Goal: Communication & Community: Answer question/provide support

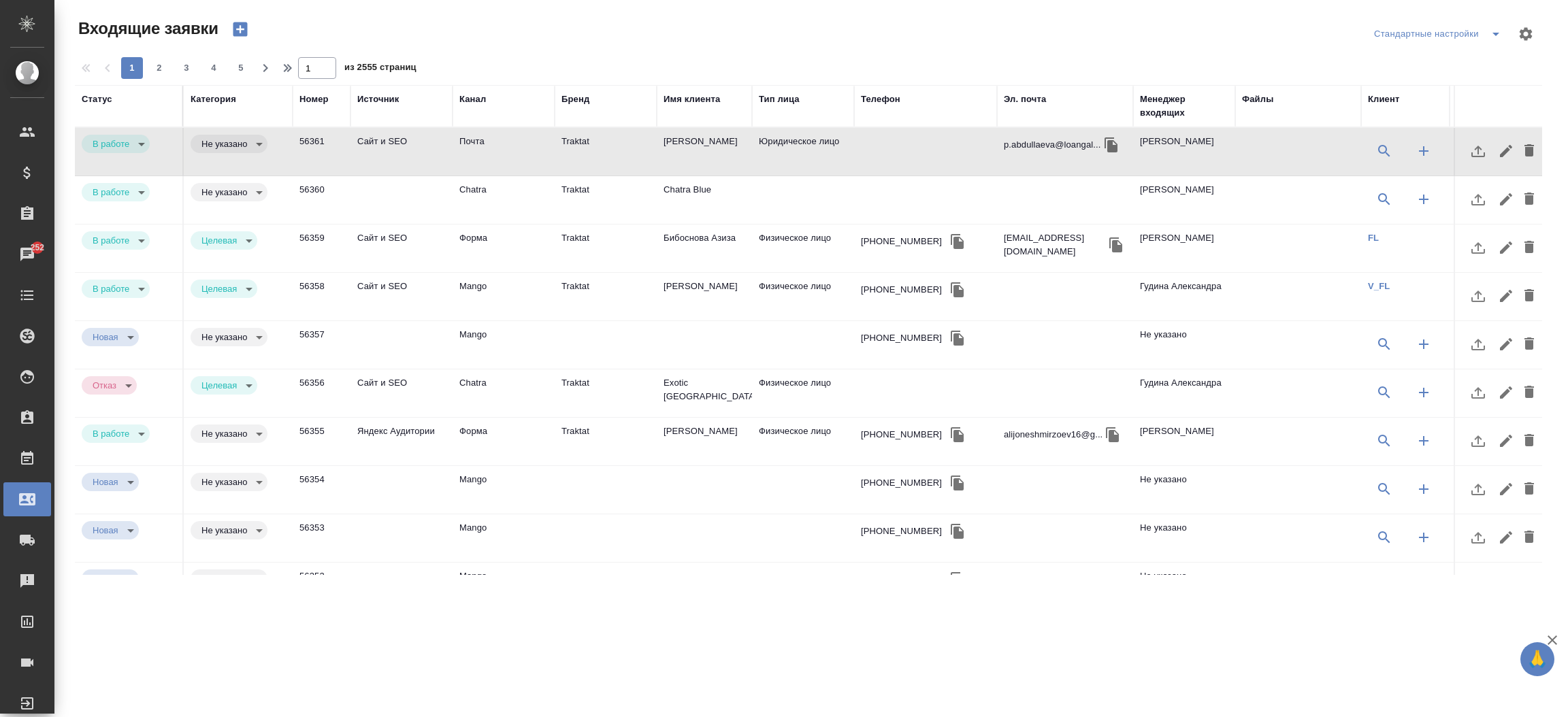
select select "RU"
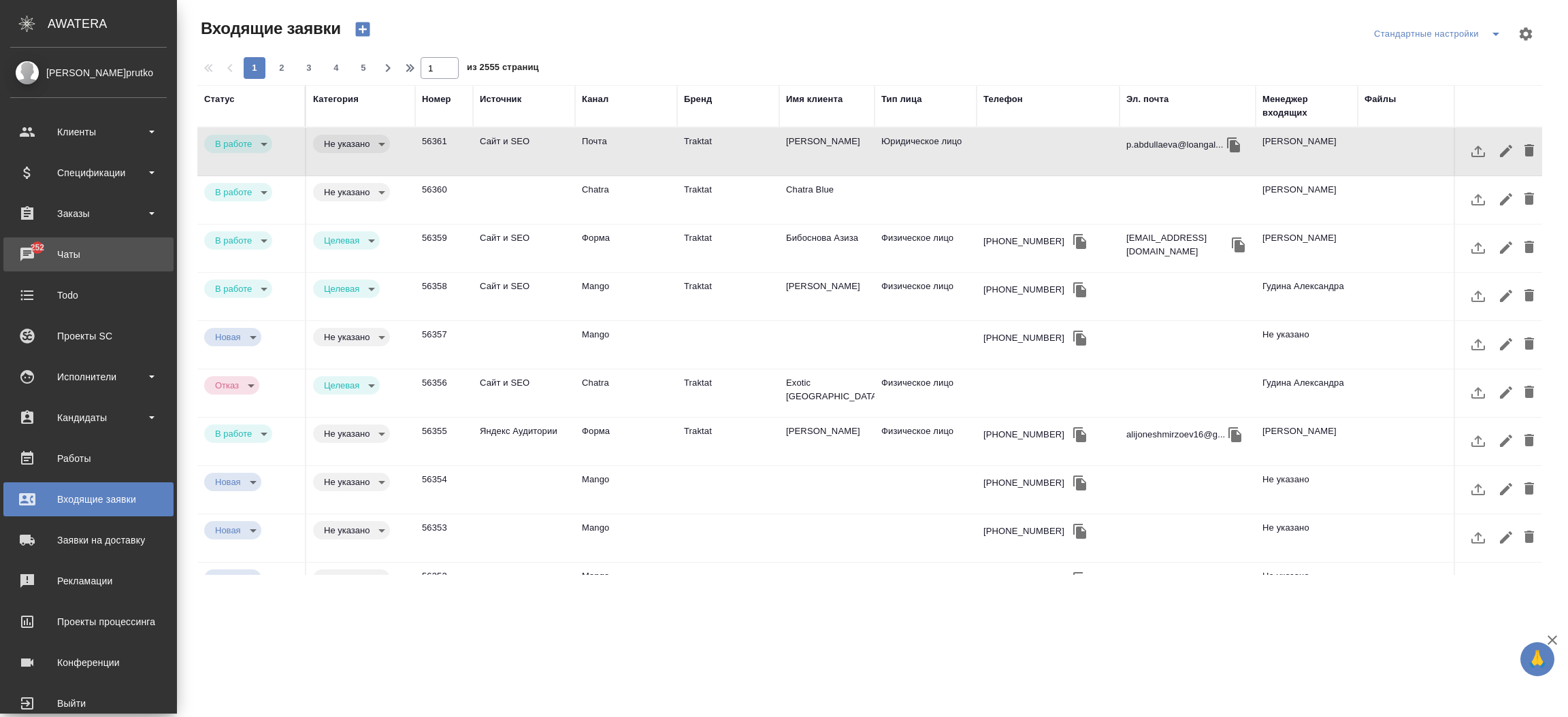
click at [31, 247] on div "Чаты" at bounding box center [89, 255] width 157 height 21
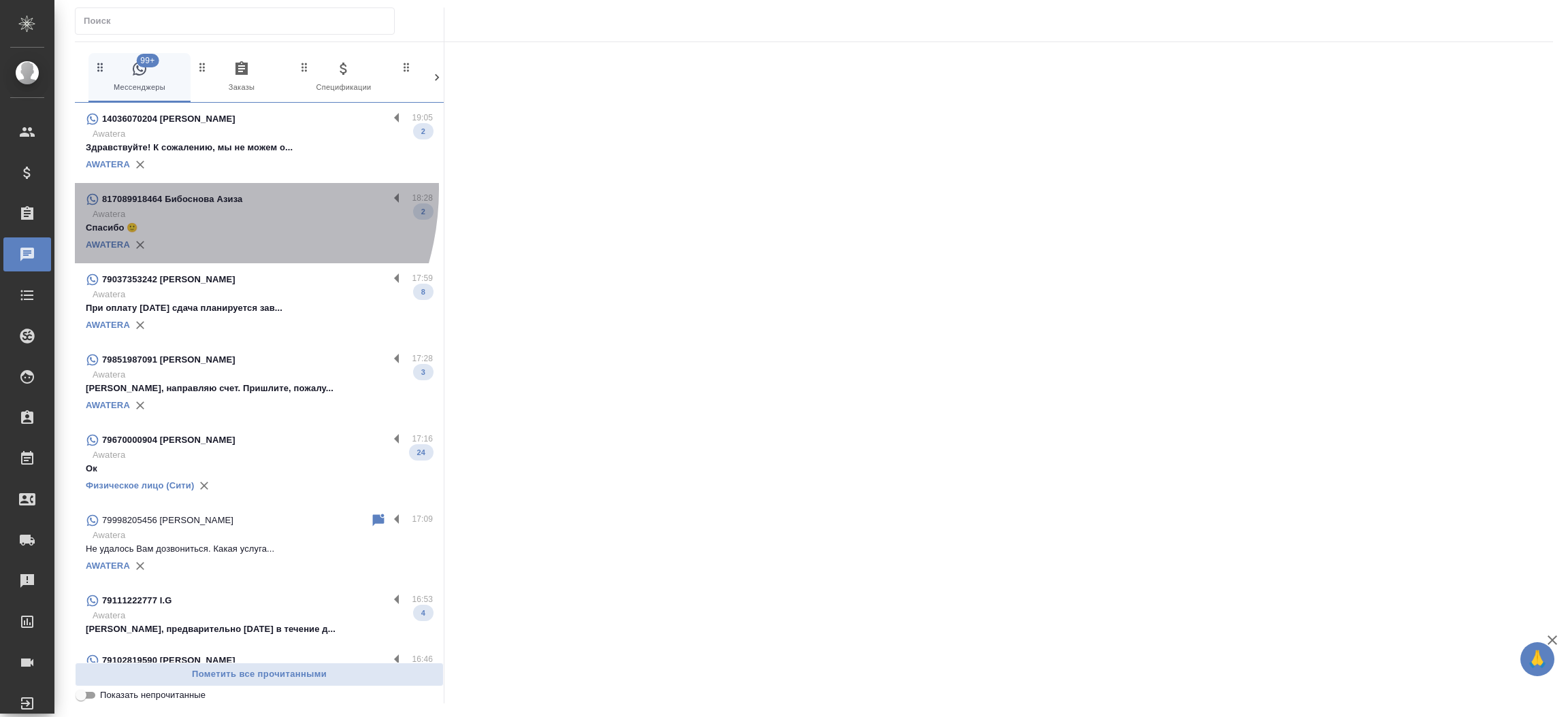
click at [165, 189] on div "817089918464 Бибоснова Азиза 18:28 Awatera Спасибо 🙂 2 AWATERA" at bounding box center [259, 223] width 369 height 80
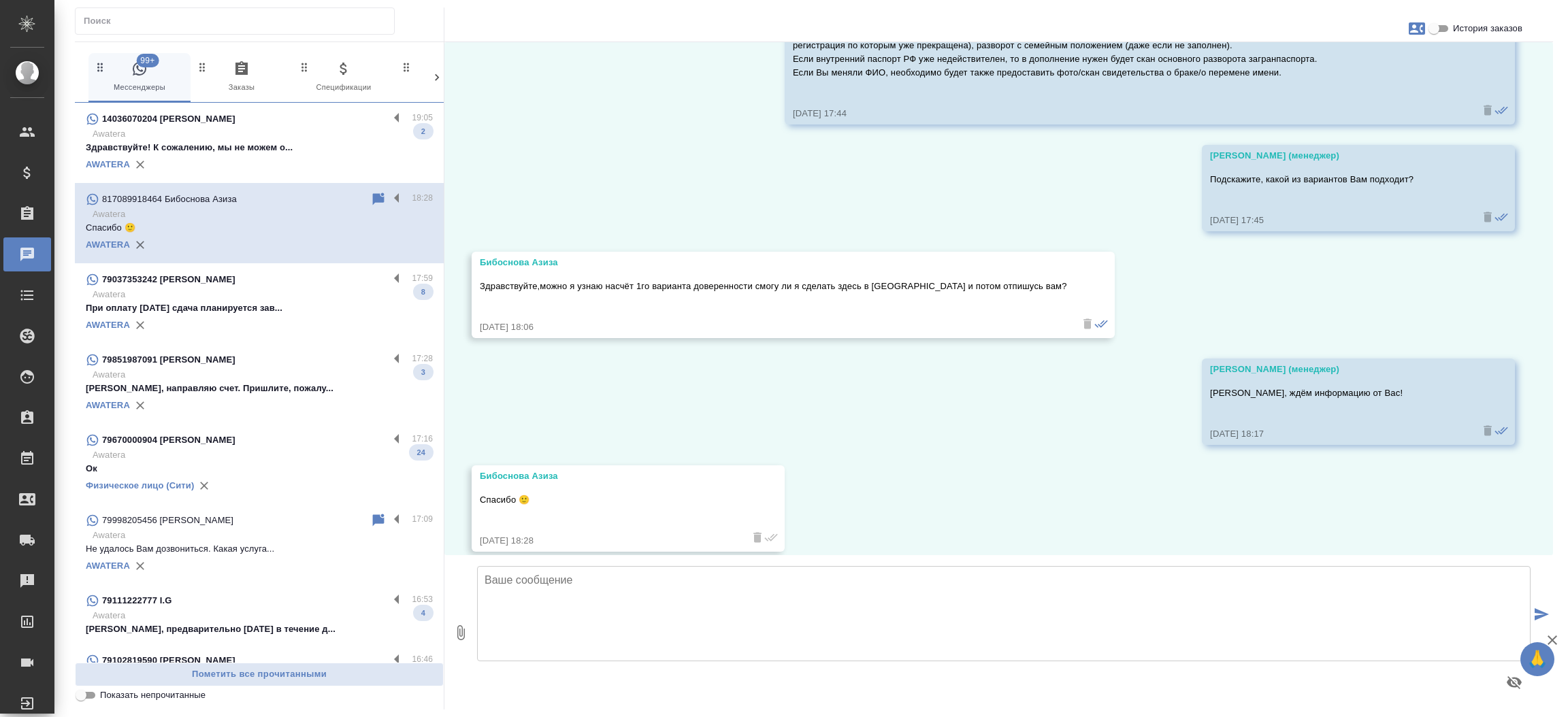
scroll to position [458, 0]
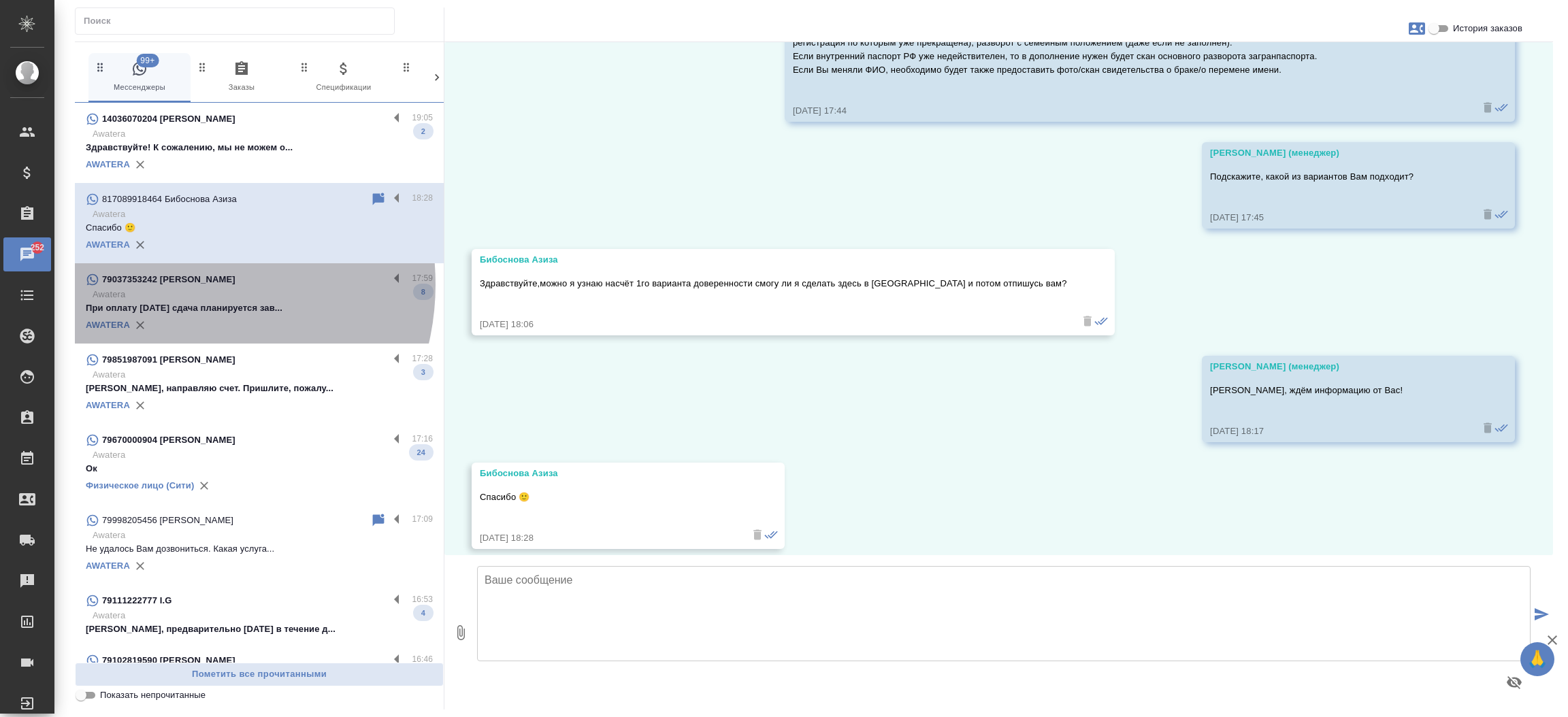
click at [172, 284] on p "79037353242 [PERSON_NAME]" at bounding box center [168, 280] width 133 height 14
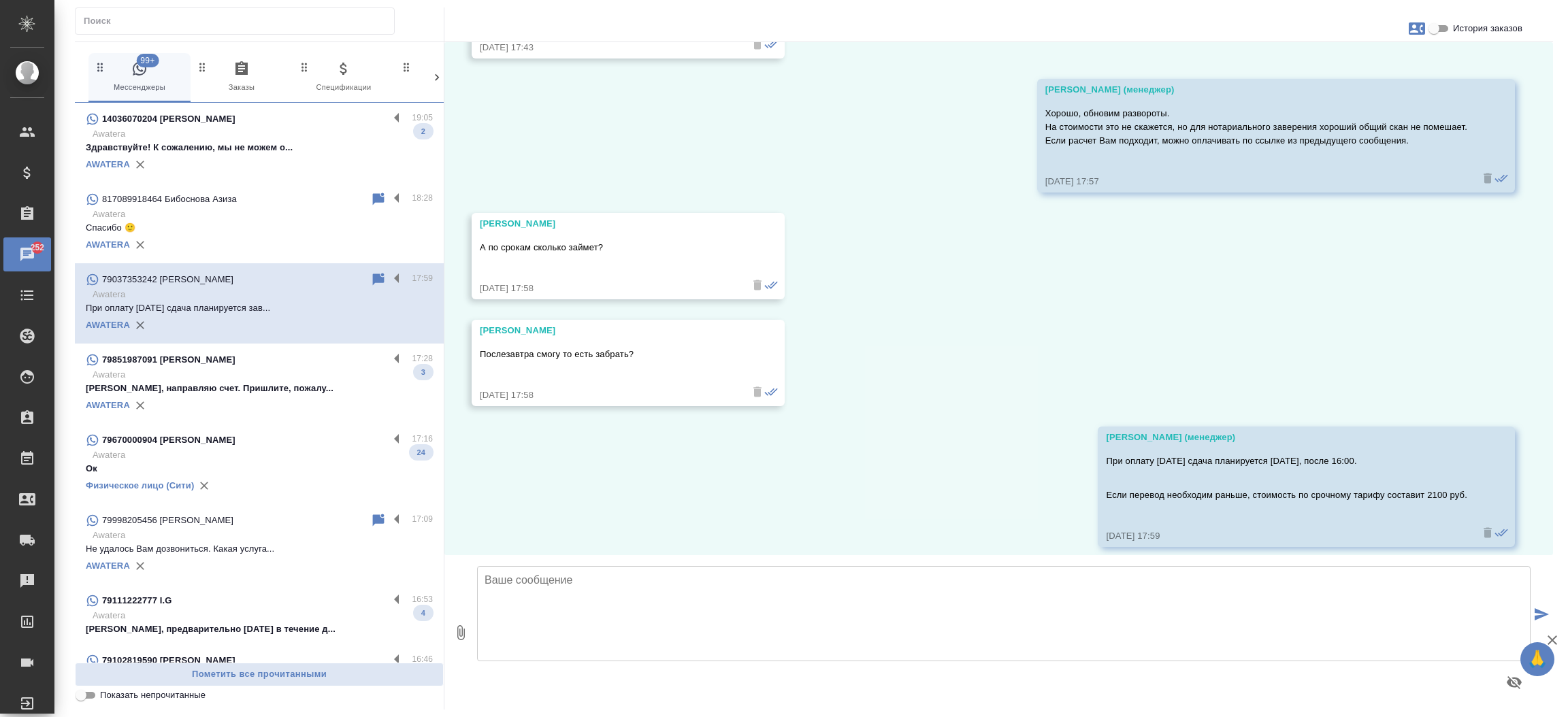
scroll to position [1182, 0]
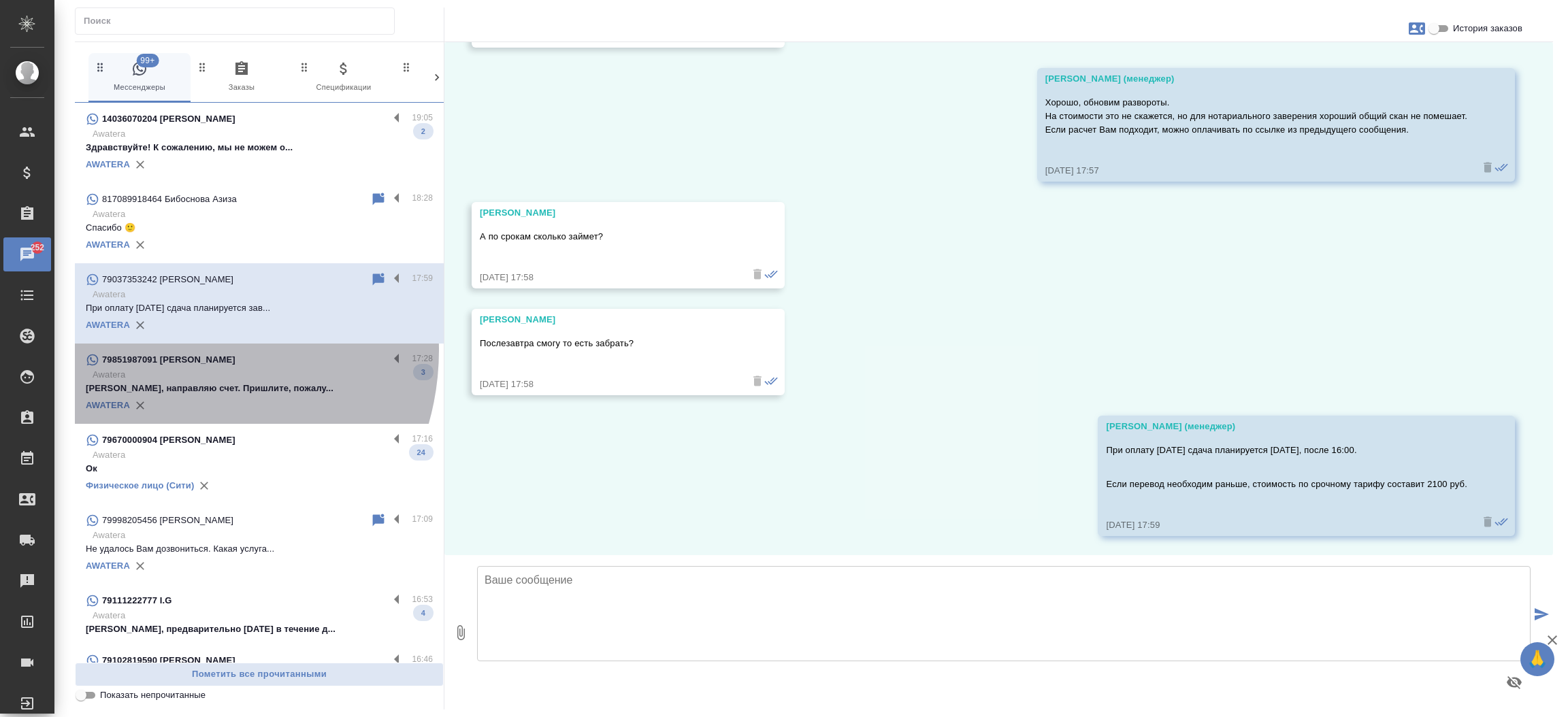
click at [171, 351] on div "79851987091 [PERSON_NAME] 17:28 Awatera [PERSON_NAME], направляю счет. Пришлите…" at bounding box center [259, 384] width 369 height 80
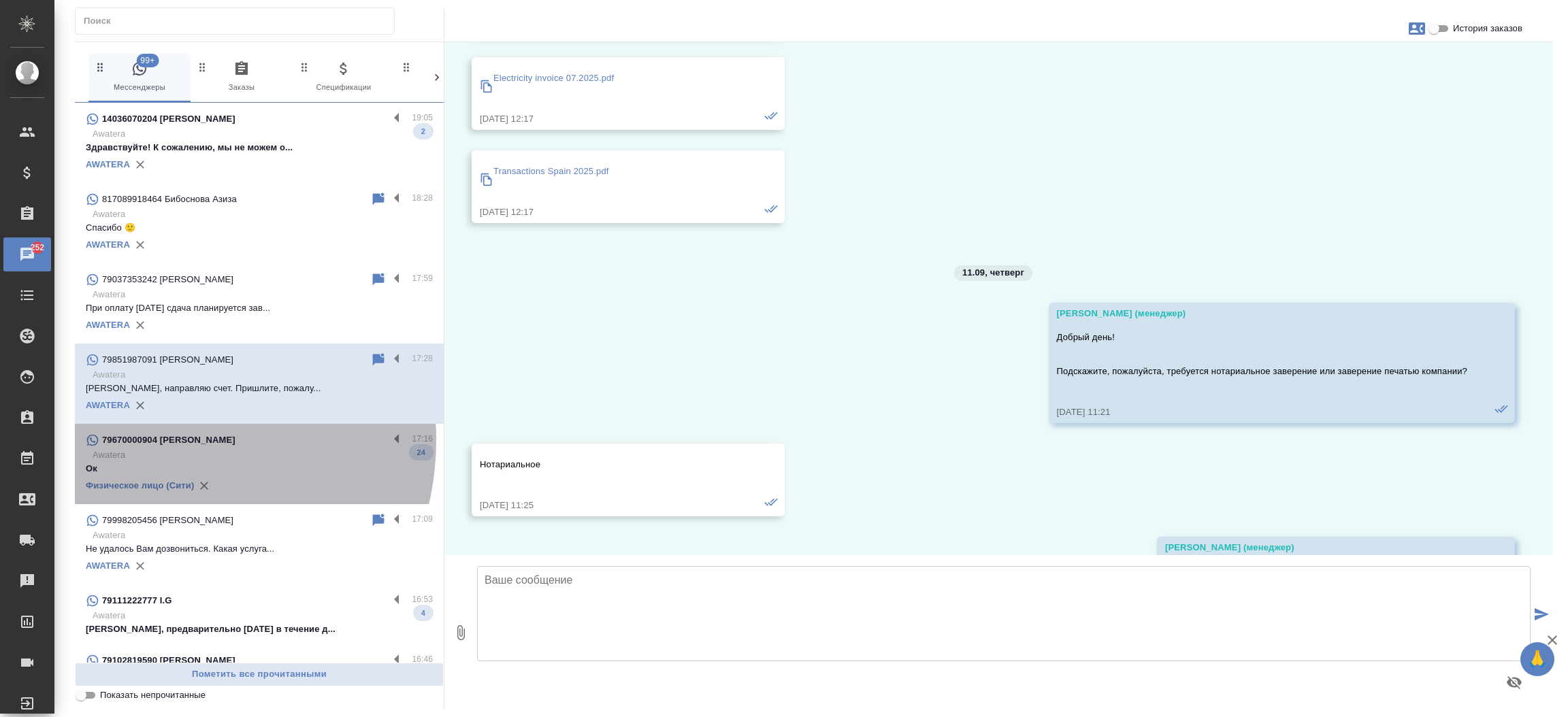
click at [152, 440] on p "79670000904 [PERSON_NAME]" at bounding box center [168, 440] width 133 height 14
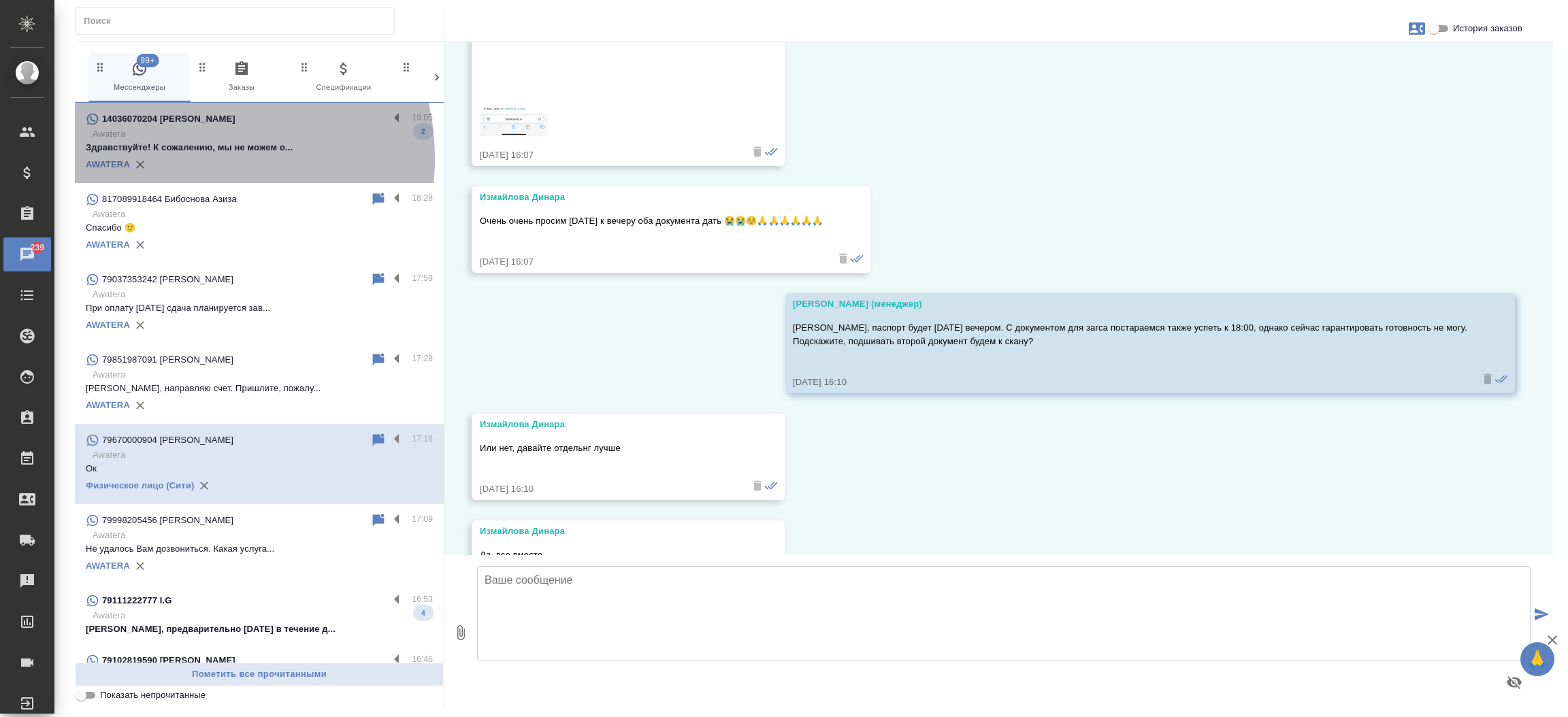
click at [181, 159] on div "AWATERA" at bounding box center [259, 165] width 347 height 21
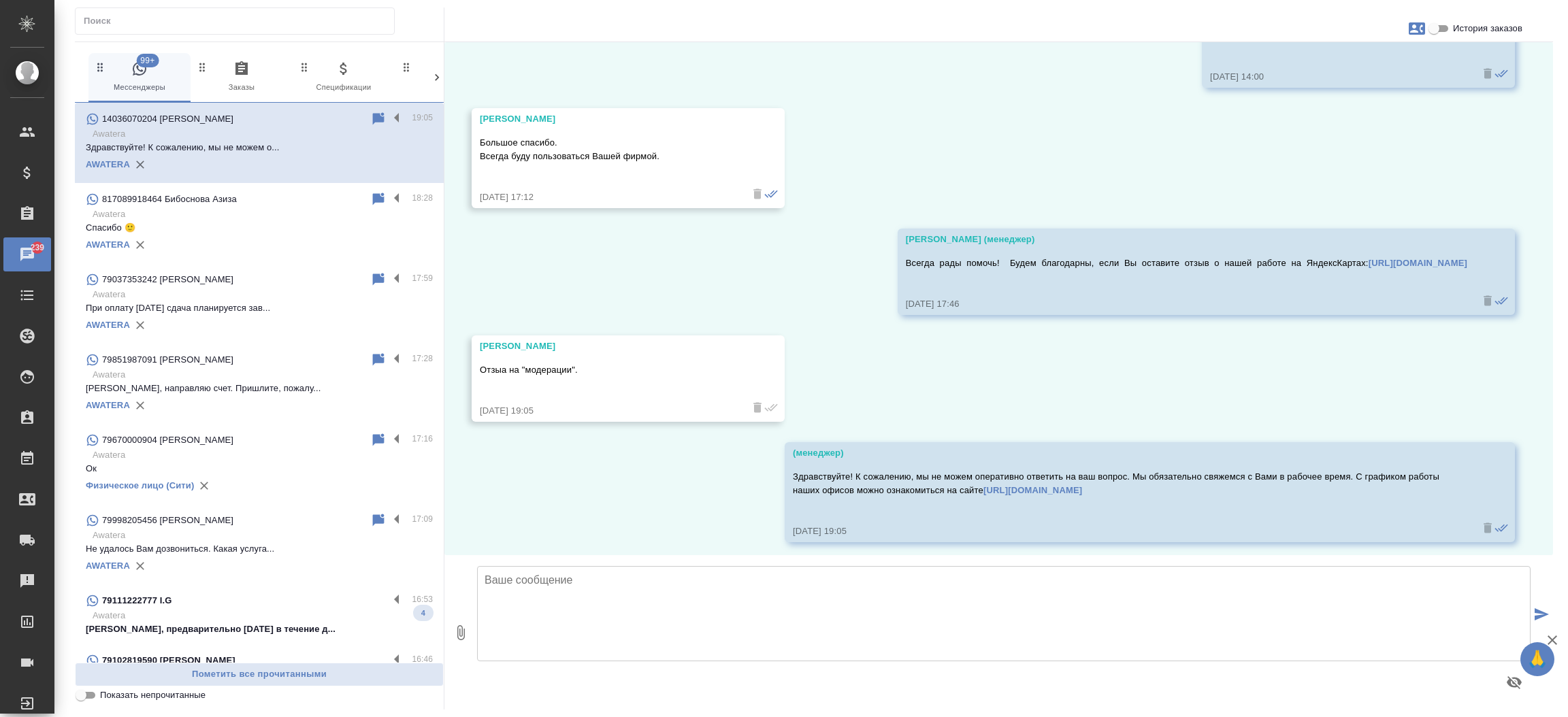
scroll to position [8865, 0]
click at [101, 675] on span "Пометить все прочитанными" at bounding box center [259, 674] width 354 height 16
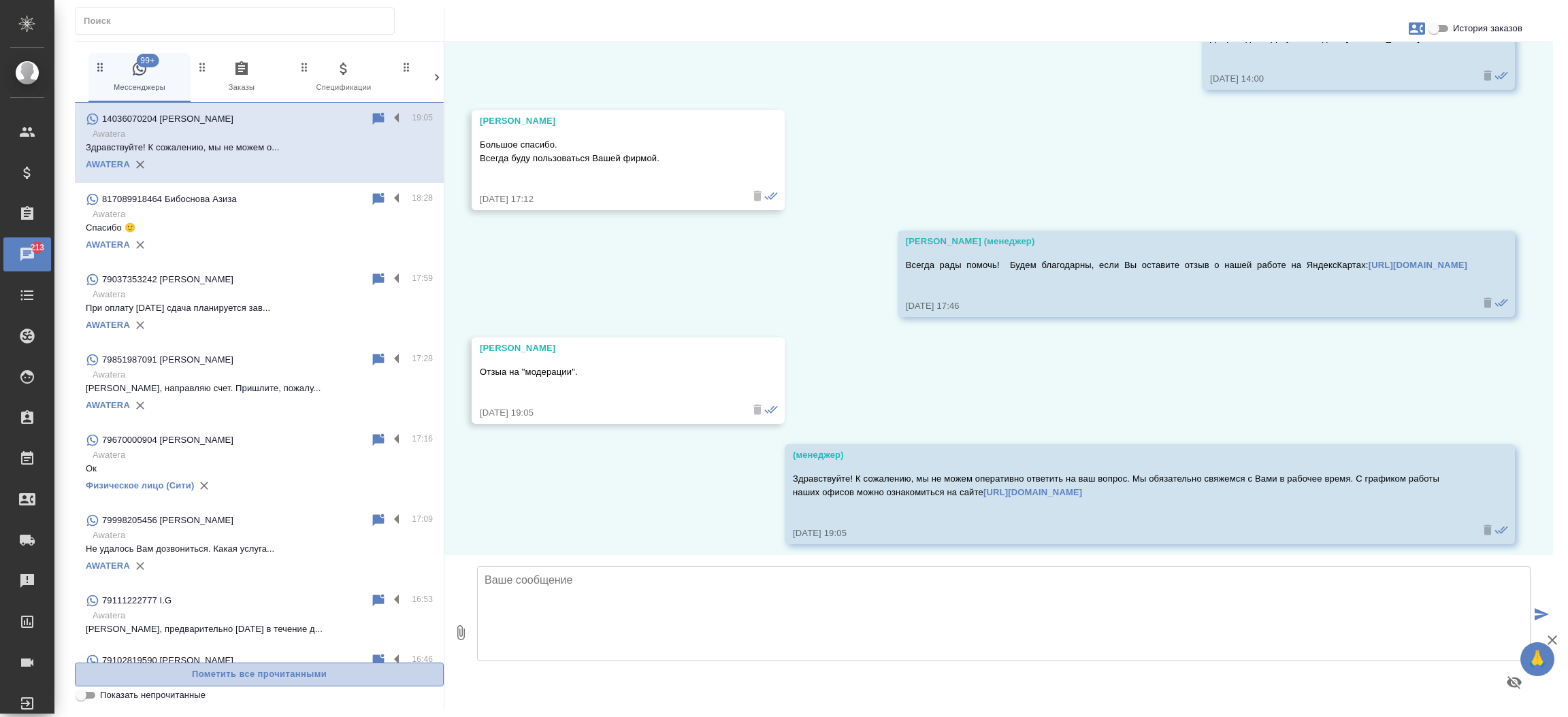
click at [101, 675] on span "Пометить все прочитанными" at bounding box center [259, 674] width 354 height 16
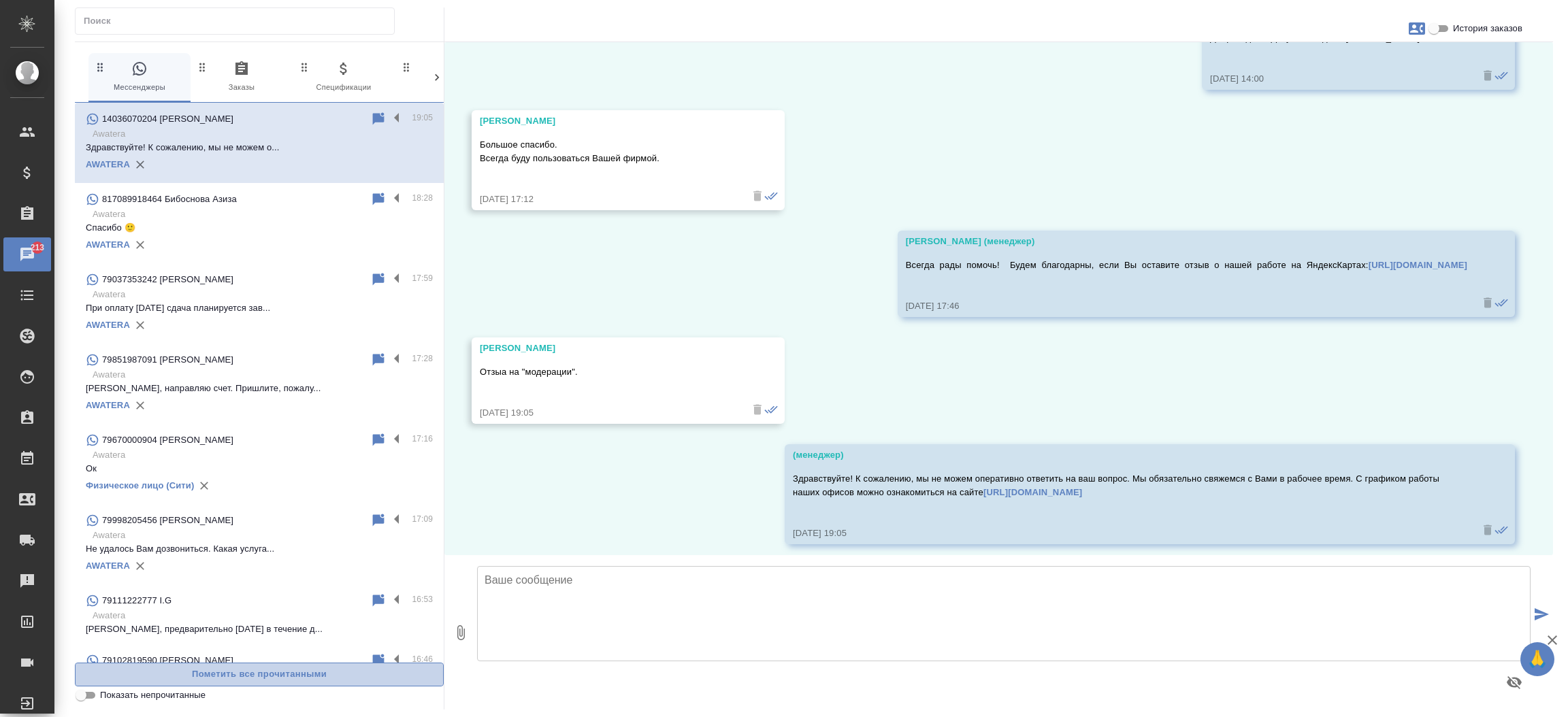
click at [101, 675] on span "Пометить все прочитанными" at bounding box center [259, 674] width 354 height 16
